Goal: Navigation & Orientation: Find specific page/section

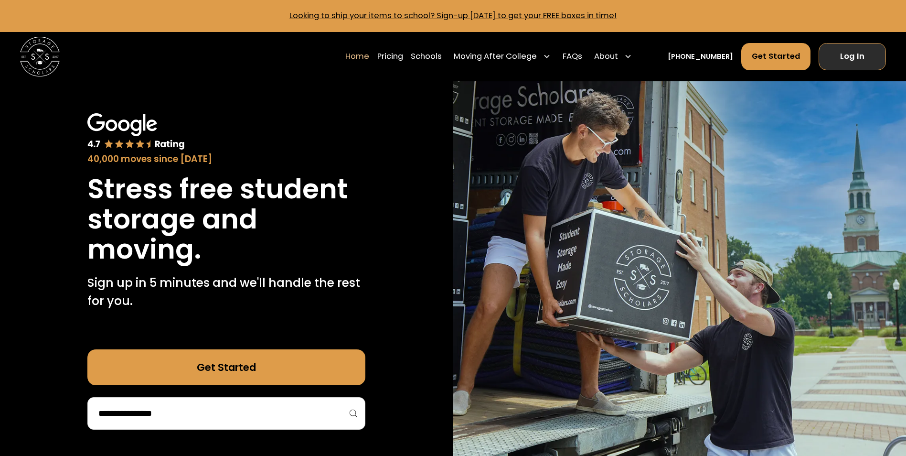
click at [848, 47] on link "Log In" at bounding box center [852, 56] width 67 height 27
click at [842, 62] on link "Log In" at bounding box center [852, 56] width 67 height 27
click at [839, 50] on link "Log In" at bounding box center [852, 56] width 67 height 27
click at [836, 45] on link "Log In" at bounding box center [852, 56] width 67 height 27
click at [839, 58] on link "Log In" at bounding box center [852, 56] width 67 height 27
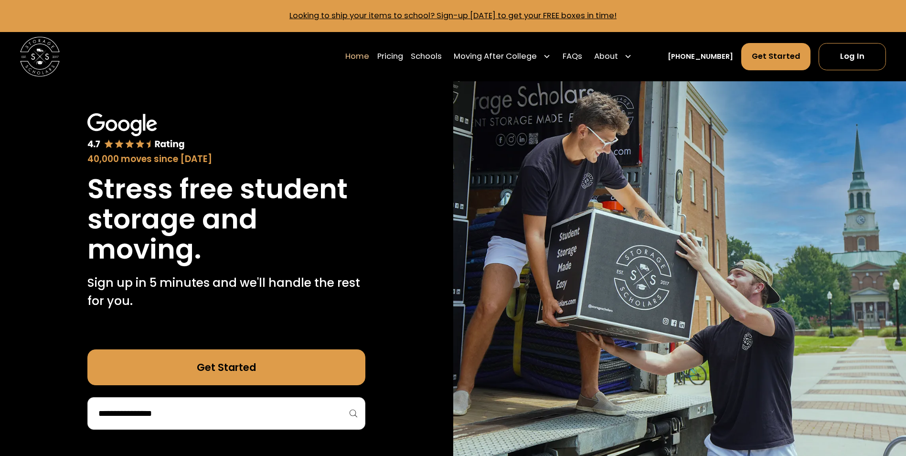
click at [253, 79] on div "Home Pricing Schools Moving After College Apartment Moving Local Moving Residen…" at bounding box center [453, 57] width 867 height 50
click at [171, 66] on div "Home Pricing Schools Moving After College Apartment Moving Local Moving Residen…" at bounding box center [453, 57] width 867 height 50
click at [309, 92] on div "40,000 moves since [DATE] Stress free student storage and moving. Sign up in 5 …" at bounding box center [226, 271] width 453 height 380
click at [235, 129] on div "40,000 moves since [DATE]" at bounding box center [226, 139] width 278 height 53
drag, startPoint x: 0, startPoint y: 0, endPoint x: 859, endPoint y: 58, distance: 860.5
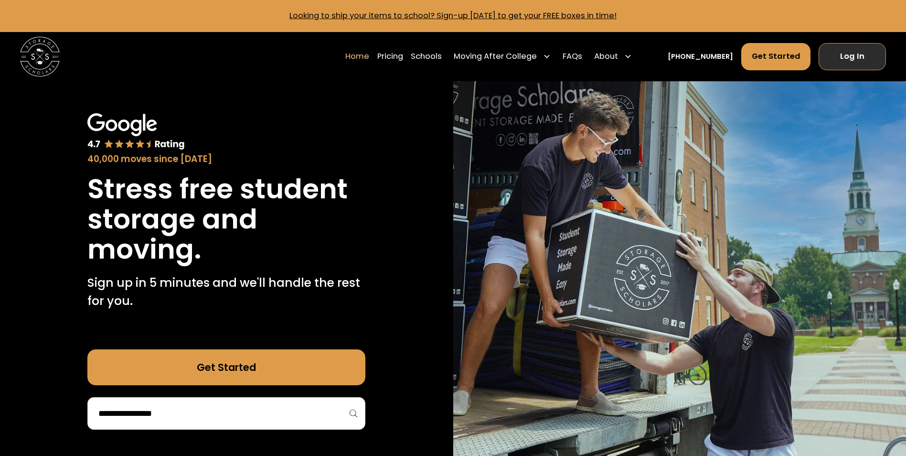
click at [859, 58] on link "Log In" at bounding box center [852, 56] width 67 height 27
